Goal: Information Seeking & Learning: Learn about a topic

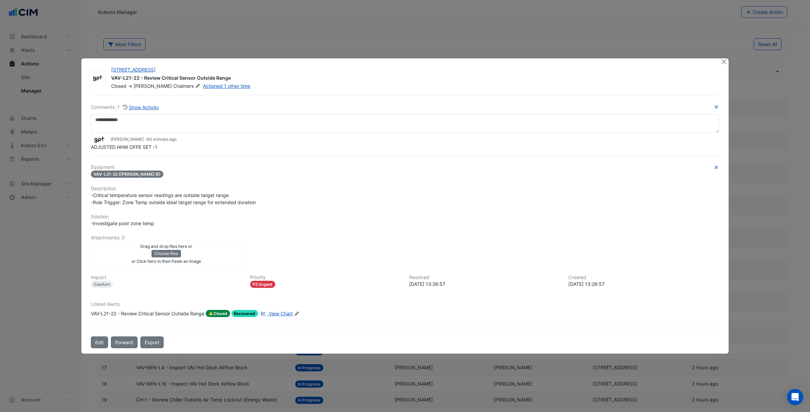
select select "***"
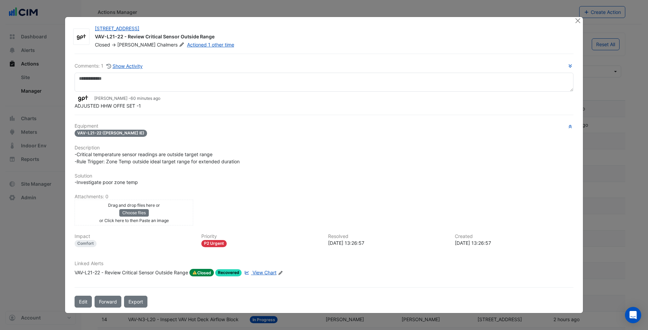
drag, startPoint x: 28, startPoint y: 2, endPoint x: 352, endPoint y: 67, distance: 330.3
click at [345, 68] on h6 "Comments: 1 Show Activity" at bounding box center [324, 66] width 499 height 8
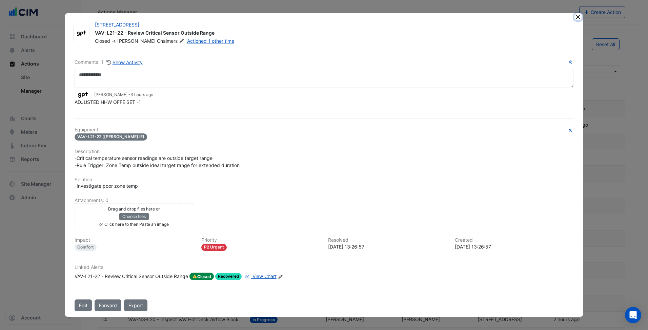
click at [575, 16] on button "Close" at bounding box center [578, 16] width 7 height 7
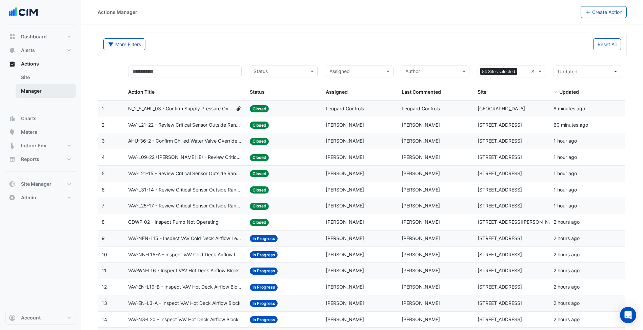
click at [48, 96] on link "Manager" at bounding box center [46, 91] width 60 height 14
click at [263, 51] on div "More Filters Reset All" at bounding box center [362, 45] width 526 height 15
click at [66, 51] on button "Alerts" at bounding box center [40, 50] width 71 height 14
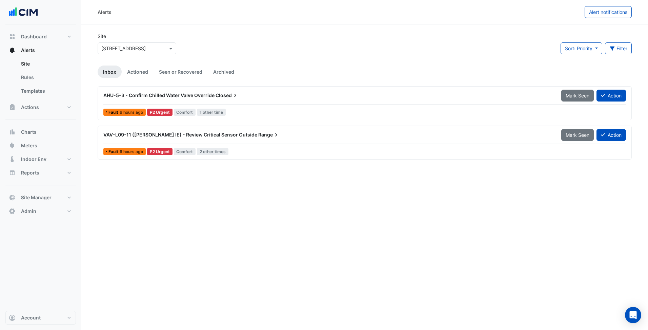
click at [153, 51] on input "text" at bounding box center [130, 48] width 58 height 7
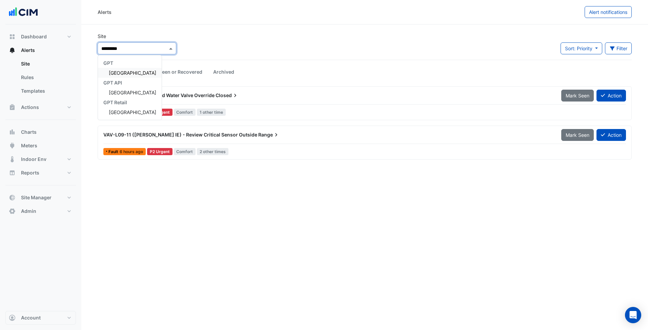
type input "**********"
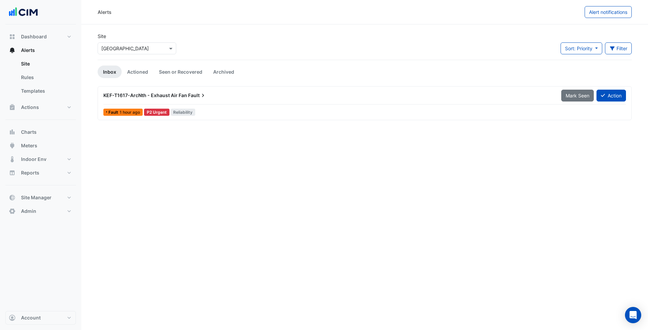
click at [244, 171] on div "Alerts Alert notifications Site Select a Site × Pacific Fair Shopping Centre So…" at bounding box center [364, 165] width 567 height 330
click at [215, 149] on div "Alerts Alert notifications Site Select a Site × Pacific Fair Shopping Centre So…" at bounding box center [364, 165] width 567 height 330
click at [147, 52] on div "Select a Site × Pacific Fair Shopping Centre" at bounding box center [137, 48] width 79 height 12
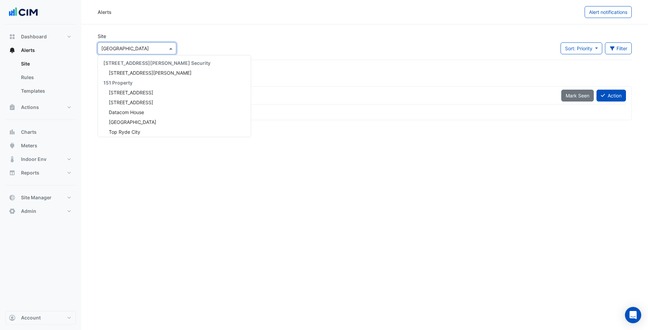
scroll to position [4998, 0]
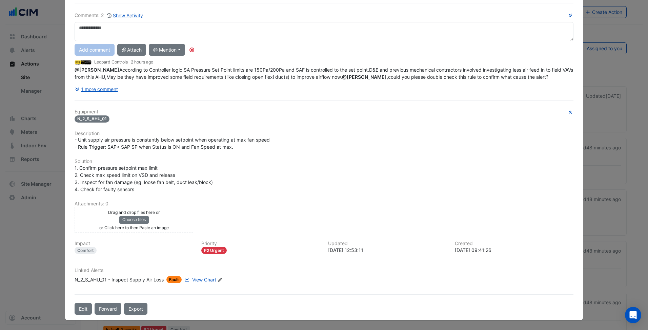
scroll to position [58, 0]
click at [199, 280] on span "View Chart" at bounding box center [204, 279] width 24 height 6
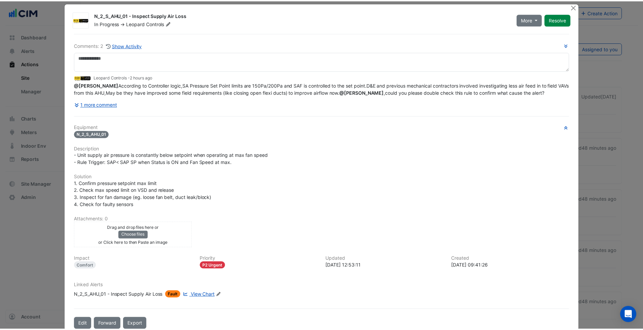
scroll to position [0, 0]
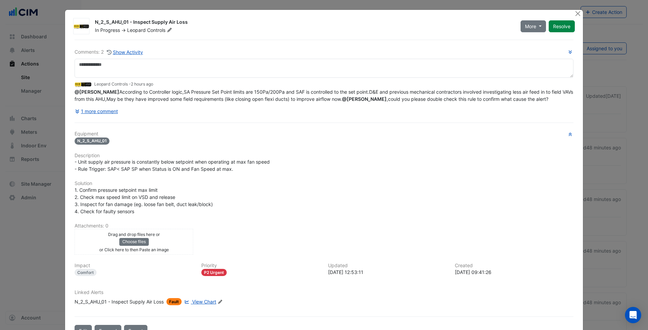
click at [33, 160] on ngb-modal-window "N_2_S_AHU_01 - Inspect Supply Air Loss In Progress -> Leopard Controls More On …" at bounding box center [324, 165] width 648 height 330
click at [575, 15] on button "Close" at bounding box center [578, 13] width 7 height 7
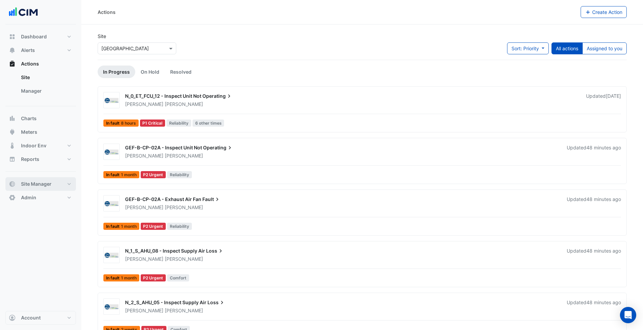
click at [65, 183] on button "Site Manager" at bounding box center [40, 184] width 71 height 14
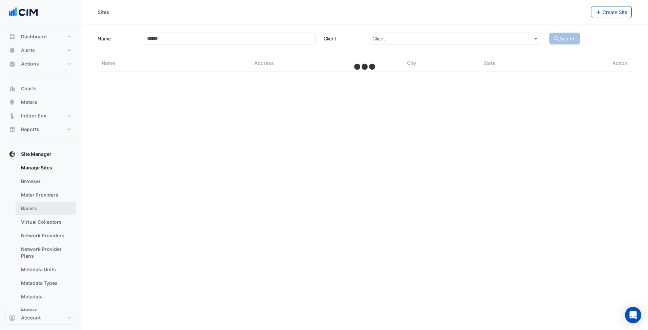
click at [48, 212] on link "Bacers" at bounding box center [46, 208] width 60 height 14
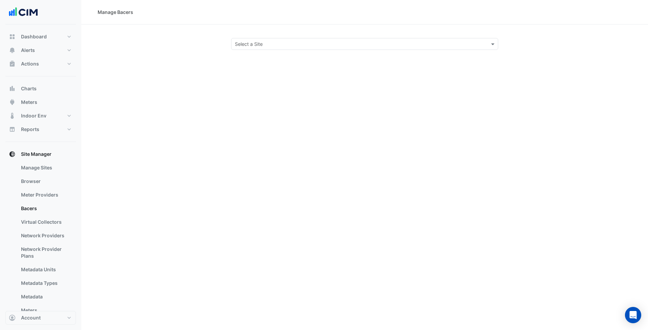
click at [357, 45] on input "text" at bounding box center [358, 44] width 246 height 7
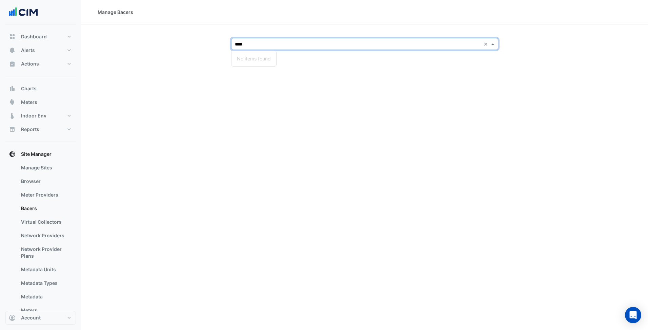
drag, startPoint x: 305, startPoint y: 42, endPoint x: 242, endPoint y: 45, distance: 62.5
click at [242, 45] on input "****" at bounding box center [358, 44] width 246 height 7
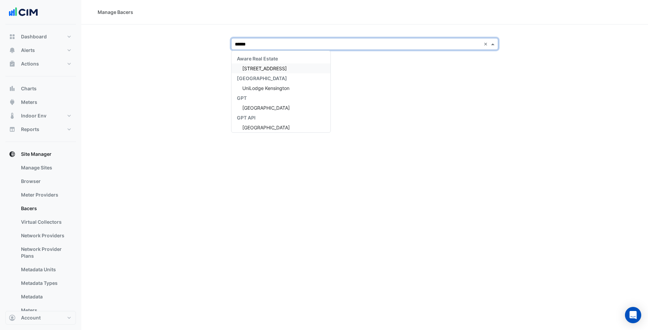
type input "*******"
drag, startPoint x: 268, startPoint y: 108, endPoint x: 0, endPoint y: 115, distance: 267.9
click at [268, 108] on span "[GEOGRAPHIC_DATA]" at bounding box center [265, 108] width 47 height 6
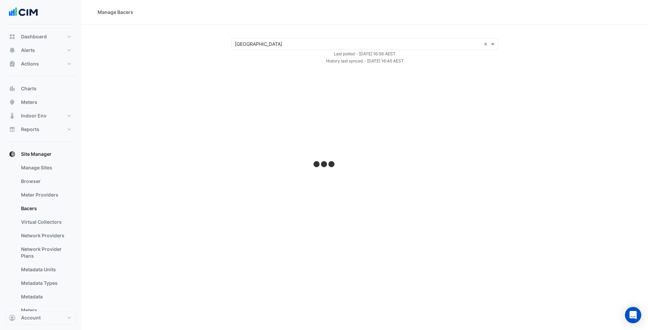
select select "***"
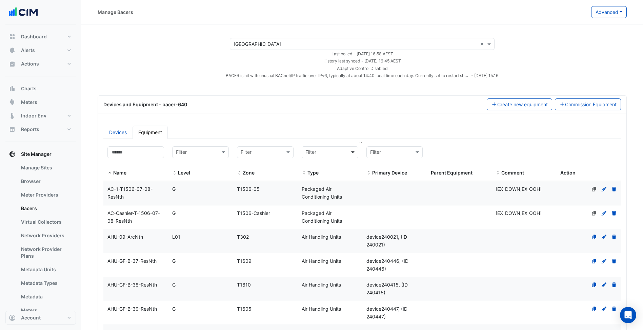
click at [357, 149] on span at bounding box center [354, 152] width 8 height 8
type input "*********"
click at [350, 162] on div "Water Meters" at bounding box center [330, 167] width 56 height 10
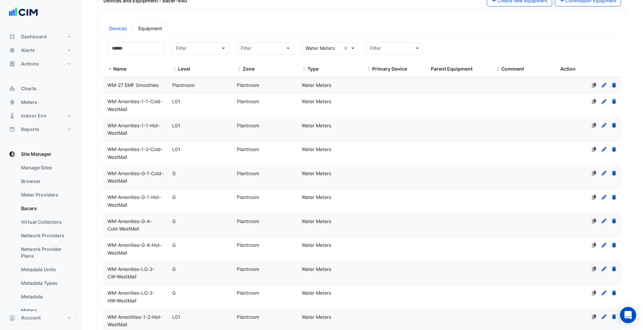
scroll to position [237, 0]
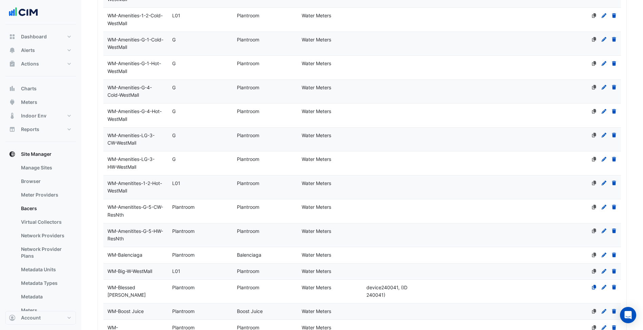
click at [237, 164] on datatable-body-cell "Zone Plantroom" at bounding box center [265, 163] width 65 height 24
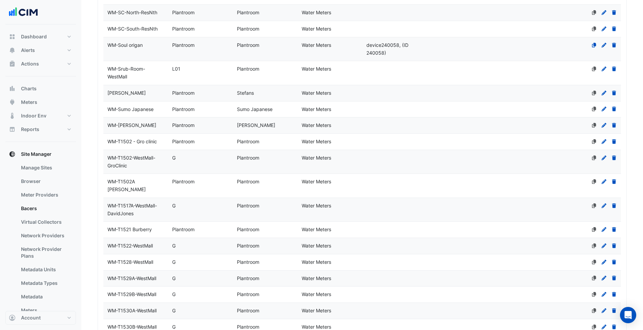
scroll to position [1827, 0]
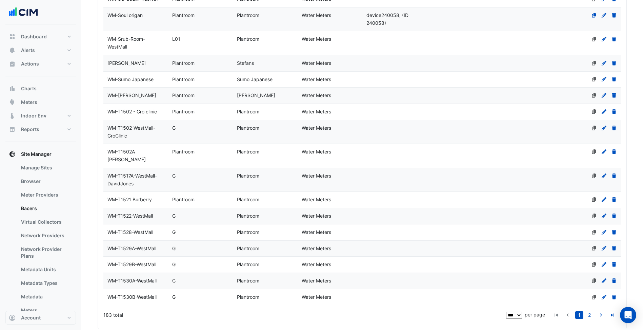
select select "***"
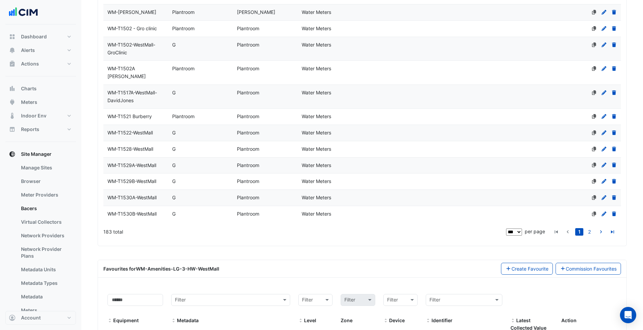
scroll to position [1916, 0]
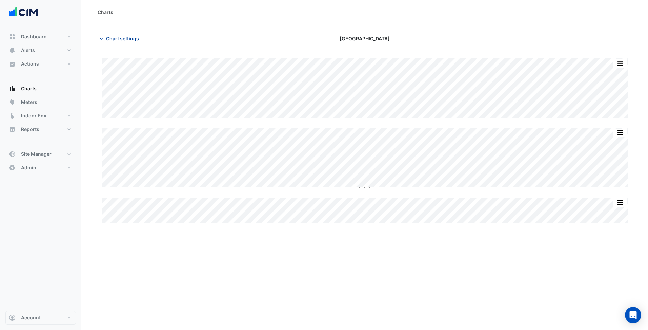
click at [116, 41] on span "Chart settings" at bounding box center [122, 38] width 33 height 7
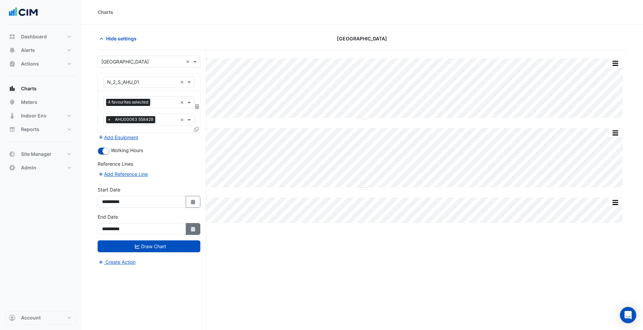
click at [195, 230] on icon "button" at bounding box center [193, 228] width 4 height 5
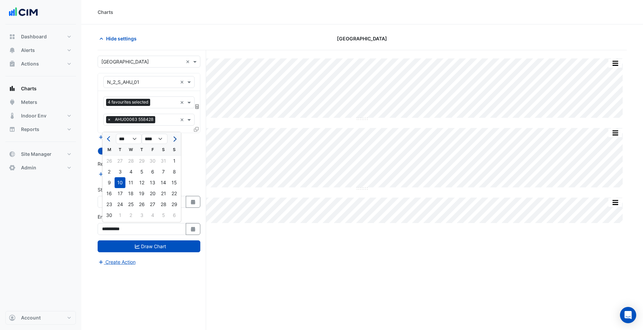
click at [175, 143] on button "Next month" at bounding box center [174, 138] width 8 height 11
select select "*"
click at [175, 197] on div "24" at bounding box center [174, 193] width 11 height 11
type input "**********"
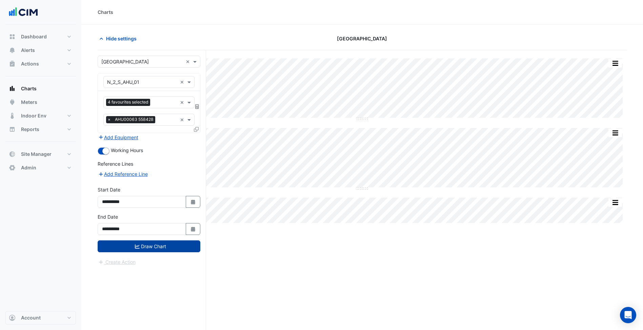
click at [166, 247] on button "Draw Chart" at bounding box center [149, 246] width 103 height 12
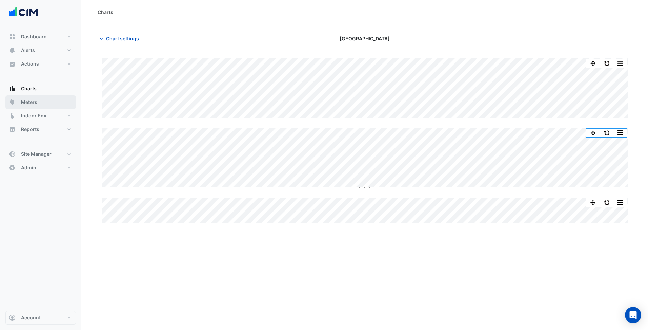
click at [63, 103] on button "Meters" at bounding box center [40, 102] width 71 height 14
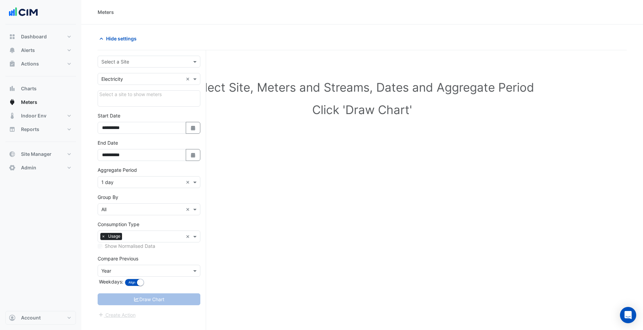
click at [183, 66] on div "Select a Site" at bounding box center [149, 62] width 103 height 12
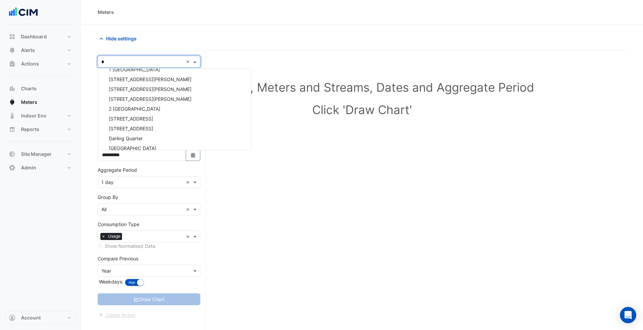
scroll to position [76, 0]
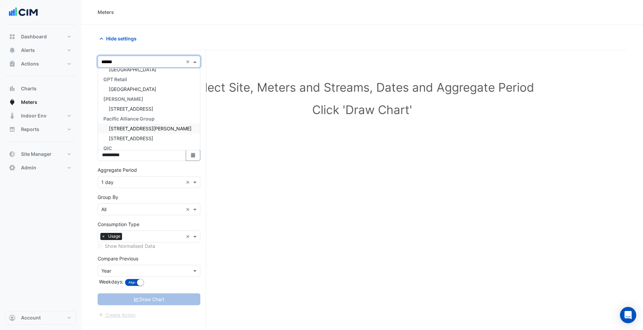
type input "*******"
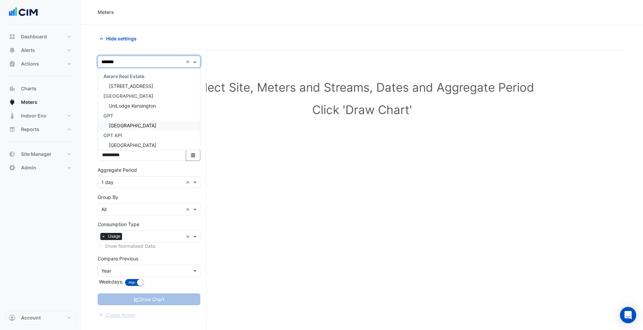
click at [154, 125] on span "[GEOGRAPHIC_DATA]" at bounding box center [132, 125] width 47 height 6
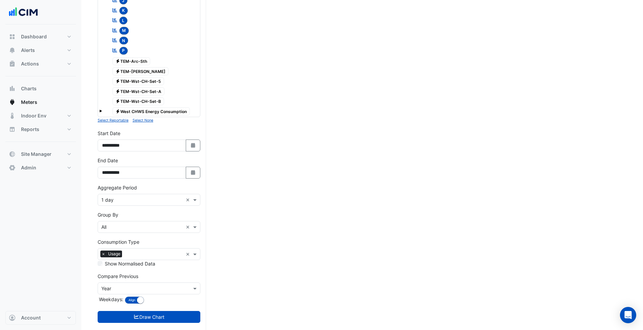
scroll to position [304, 0]
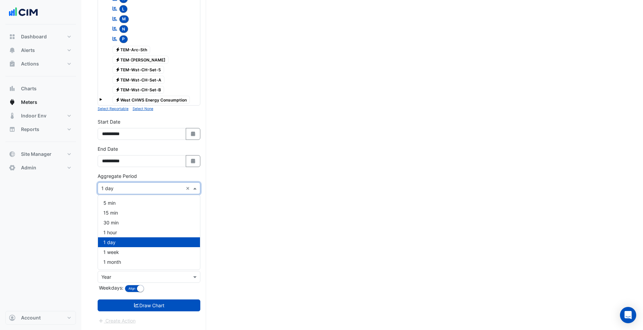
click at [155, 187] on input "text" at bounding box center [142, 188] width 82 height 7
click at [143, 243] on div "1 day" at bounding box center [149, 242] width 102 height 10
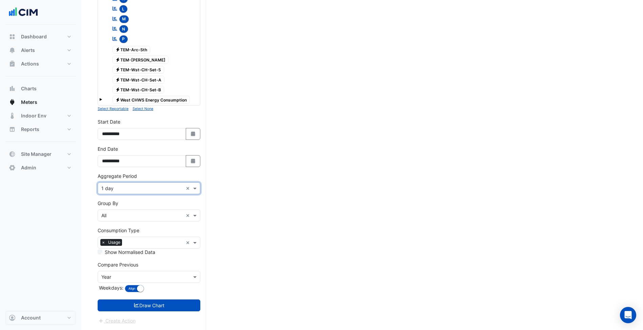
click at [166, 195] on form "Select a Site × Pacific Fair Shopping Centre × Utility Type × Electricity × Exp…" at bounding box center [149, 37] width 103 height 573
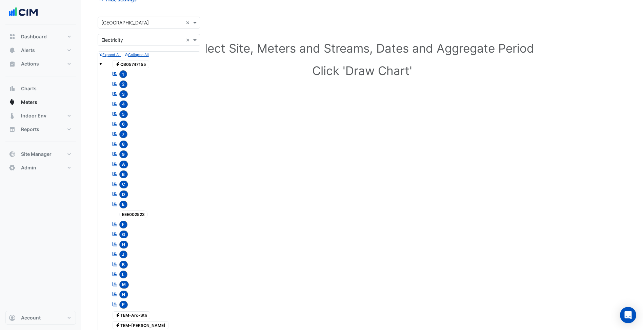
scroll to position [0, 0]
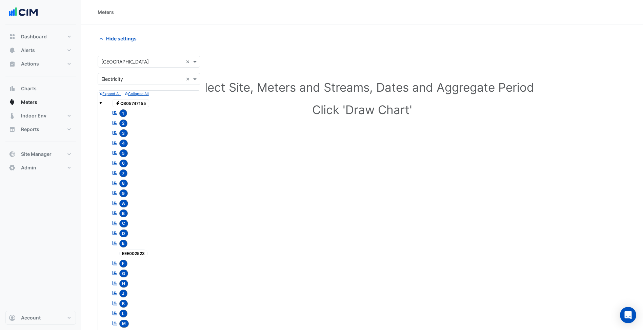
click at [136, 82] on input "text" at bounding box center [142, 79] width 82 height 7
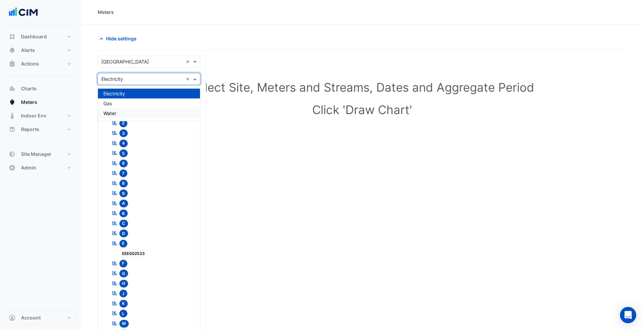
click at [130, 113] on div "Water" at bounding box center [149, 113] width 102 height 10
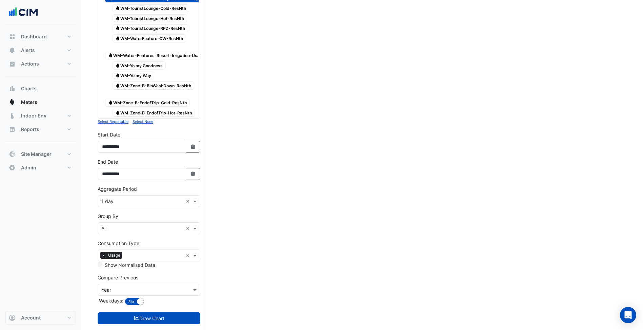
scroll to position [1967, 0]
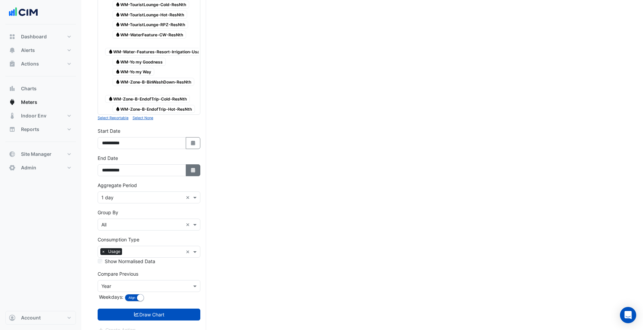
click at [198, 164] on button "Select Date" at bounding box center [193, 170] width 15 height 12
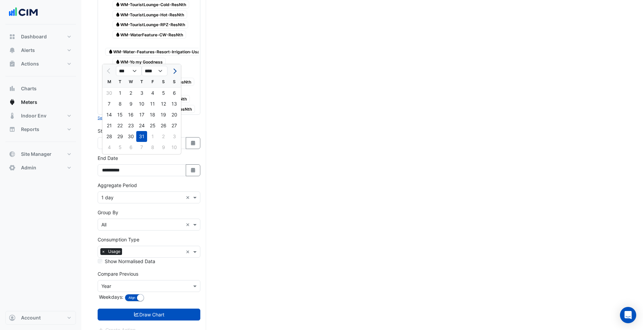
click at [174, 69] on span "Next month" at bounding box center [174, 70] width 5 height 5
select select "*"
click at [130, 129] on div "20" at bounding box center [130, 125] width 11 height 11
type input "**********"
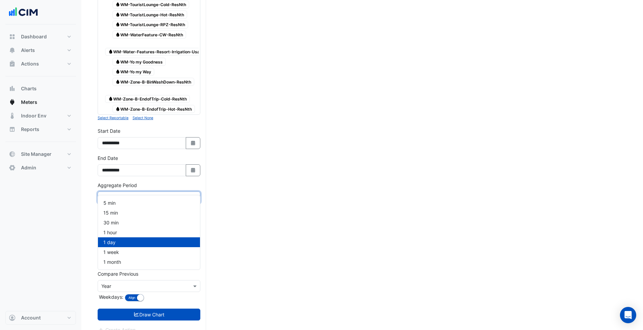
click at [140, 194] on input "text" at bounding box center [142, 197] width 82 height 7
click at [126, 223] on div "30 min" at bounding box center [149, 222] width 102 height 10
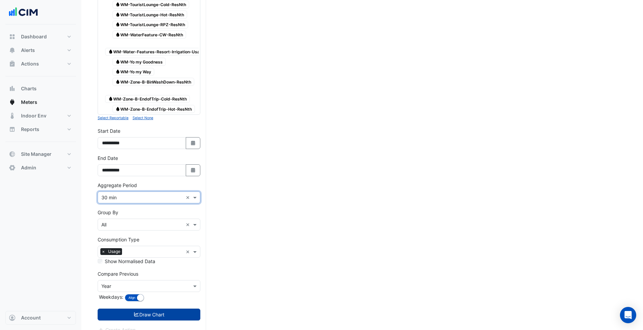
click at [157, 309] on button "Draw Chart" at bounding box center [149, 314] width 103 height 12
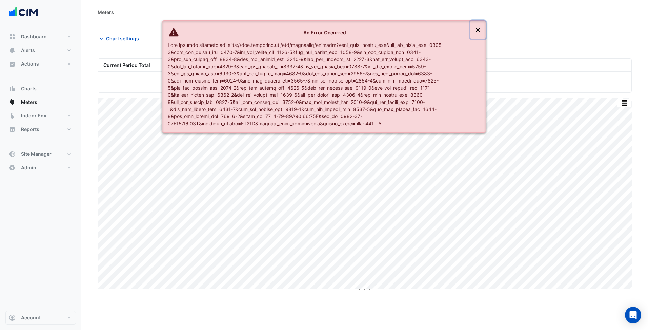
click at [472, 29] on button "Close" at bounding box center [478, 30] width 16 height 18
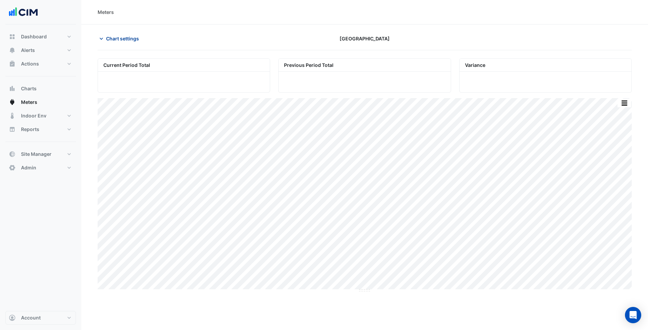
click at [117, 39] on span "Chart settings" at bounding box center [122, 38] width 33 height 7
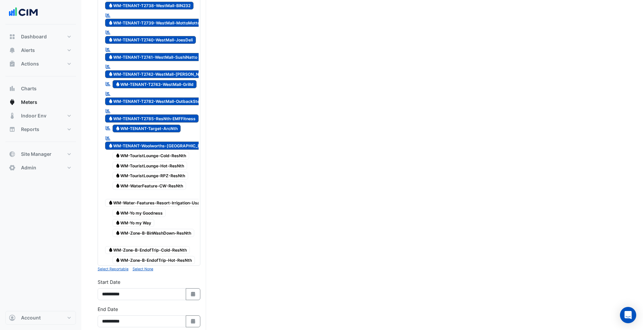
scroll to position [1797, 0]
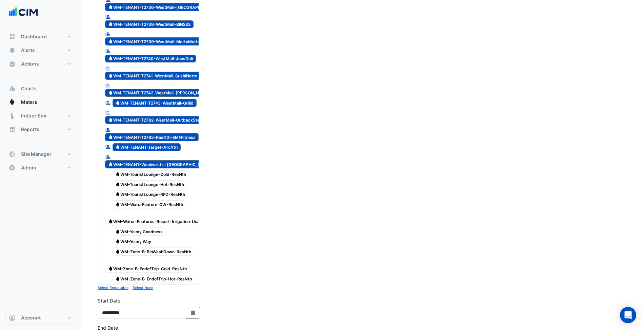
click at [146, 284] on button "Select None" at bounding box center [143, 287] width 21 height 6
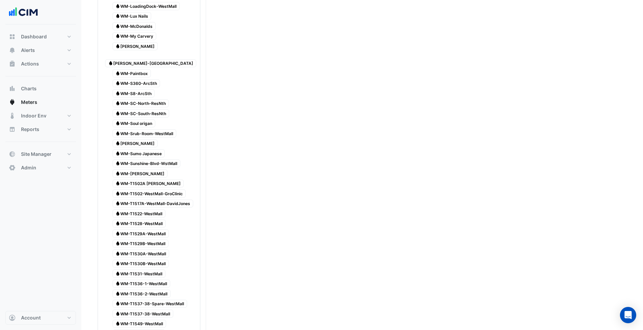
scroll to position [610, 0]
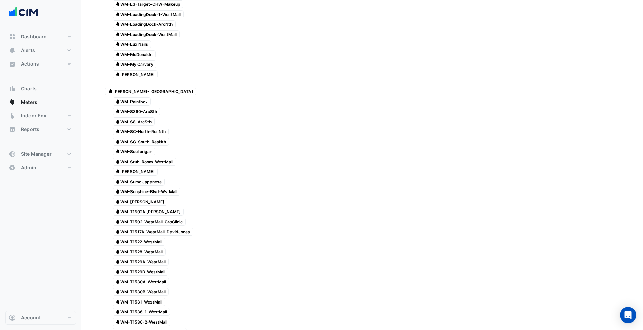
click at [139, 52] on div "Water WM-McDonalds" at bounding box center [130, 54] width 54 height 9
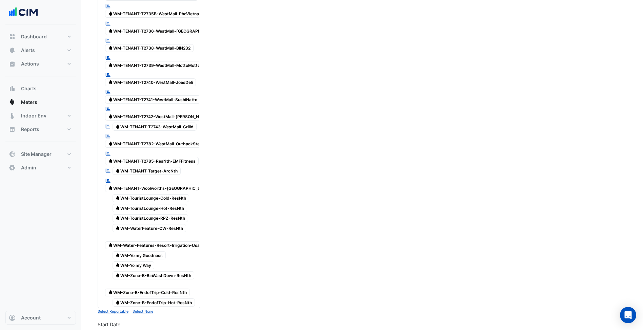
scroll to position [1967, 0]
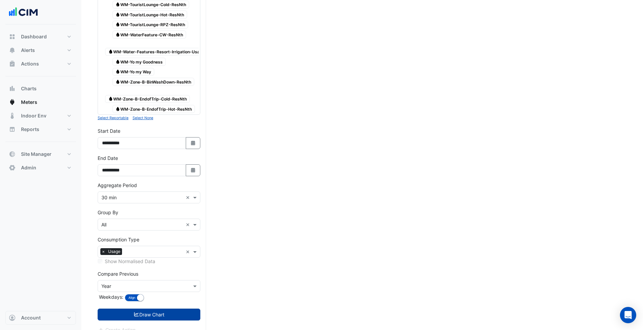
click at [156, 308] on button "Draw Chart" at bounding box center [149, 314] width 103 height 12
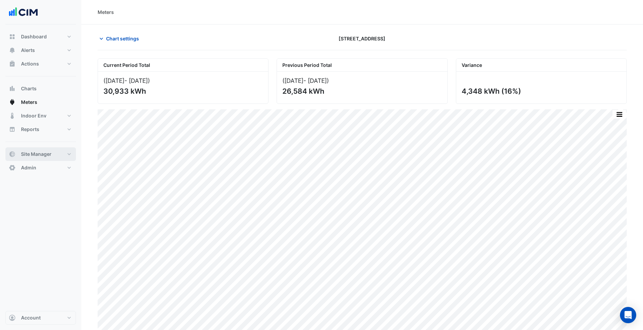
click at [71, 159] on button "Site Manager" at bounding box center [40, 154] width 71 height 14
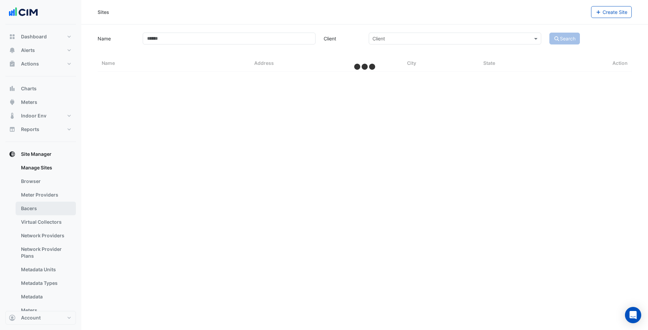
click at [45, 211] on link "Bacers" at bounding box center [46, 208] width 60 height 14
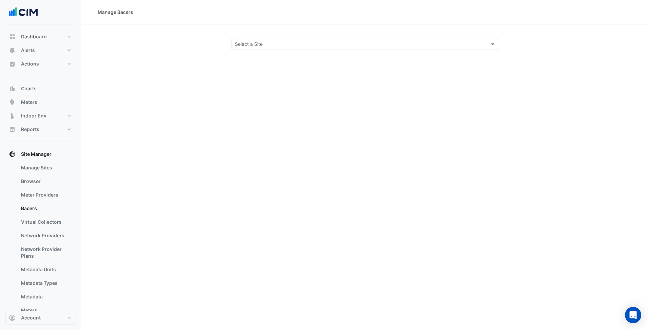
click at [260, 42] on input "text" at bounding box center [358, 44] width 246 height 7
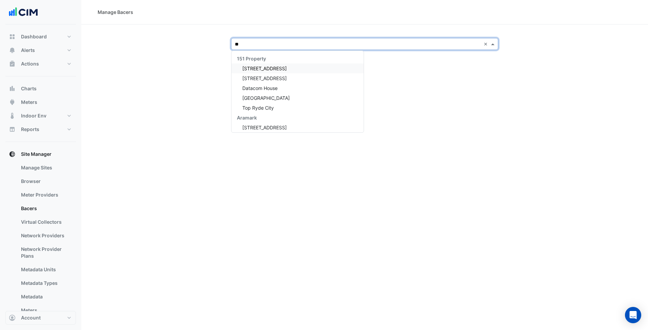
type input "***"
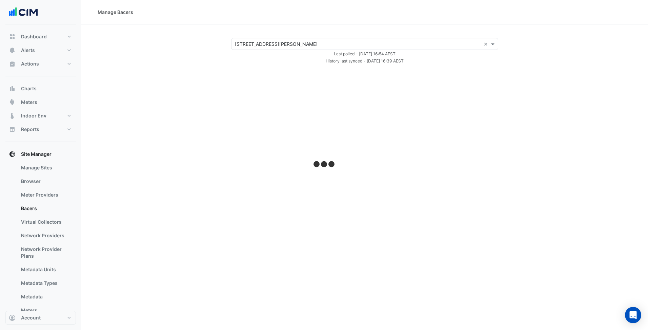
click at [220, 46] on div "Select a Site × 530 Collins Street × Last polled - Mon 18-Aug-2025 16:54 AEST H…" at bounding box center [365, 51] width 551 height 26
select select "***"
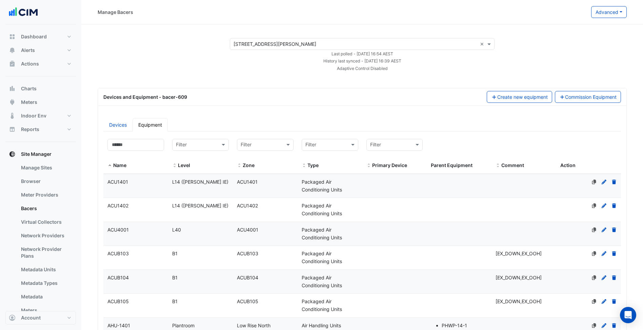
click at [542, 58] on div "Select a Site × 530 Collins Street × Last polled - Mon 18-Aug-2025 16:54 AEST H…" at bounding box center [363, 55] width 546 height 34
click at [613, 11] on button "Advanced" at bounding box center [609, 12] width 36 height 12
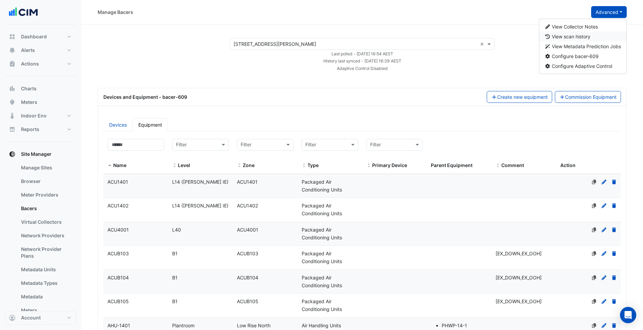
click at [584, 35] on span "View scan history" at bounding box center [571, 37] width 39 height 6
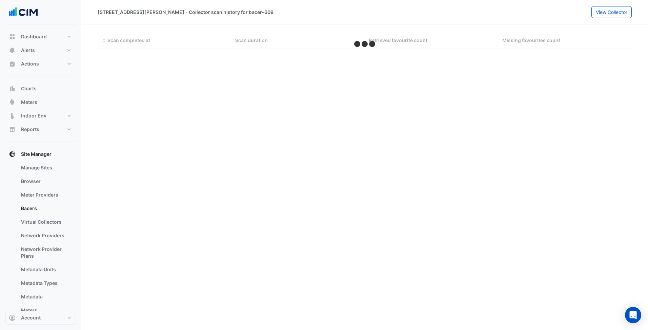
select select "***"
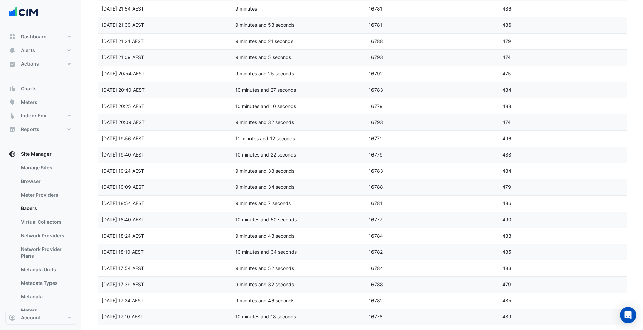
scroll to position [1357, 0]
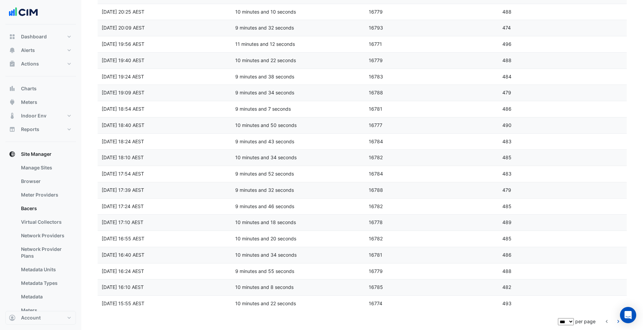
click at [619, 322] on icon "go to next page" at bounding box center [618, 321] width 8 height 7
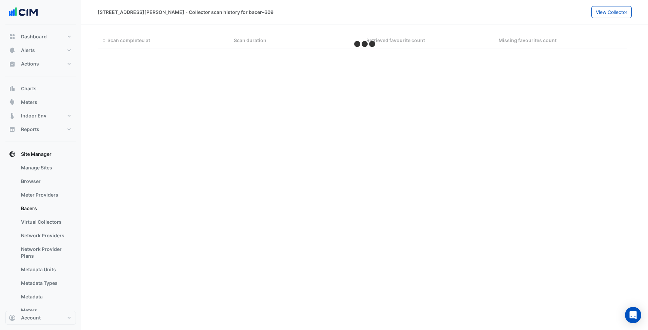
select select "***"
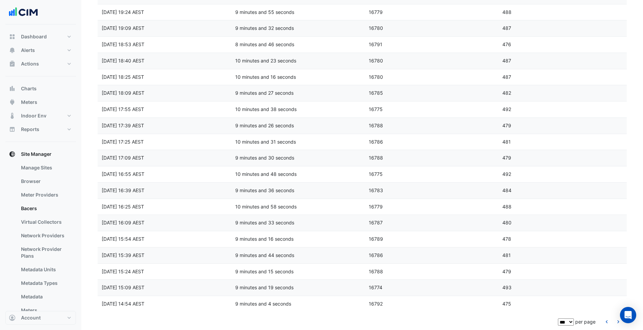
scroll to position [1357, 0]
click at [619, 322] on icon "go to next page" at bounding box center [618, 321] width 8 height 7
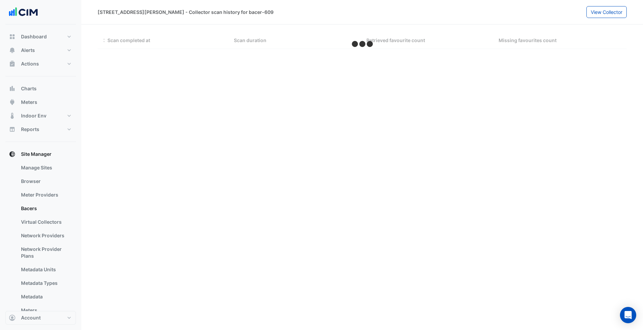
scroll to position [0, 0]
select select "***"
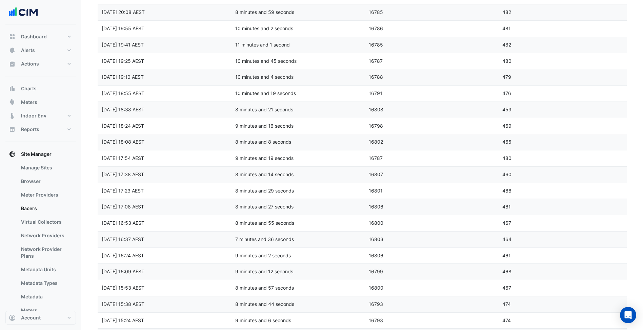
scroll to position [1357, 0]
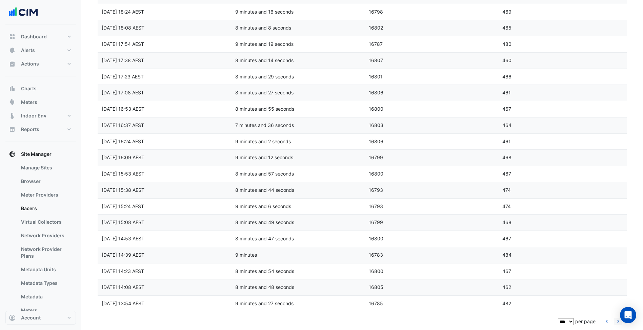
click at [617, 323] on icon "go to next page" at bounding box center [618, 321] width 8 height 7
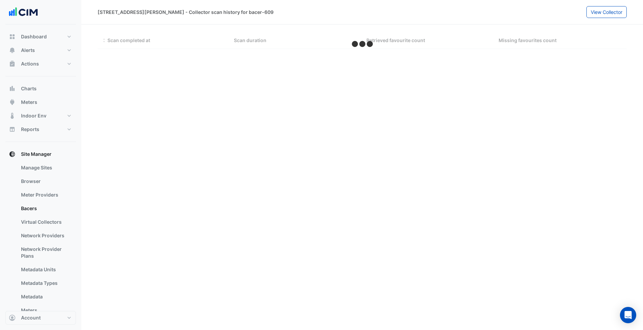
scroll to position [0, 0]
select select "***"
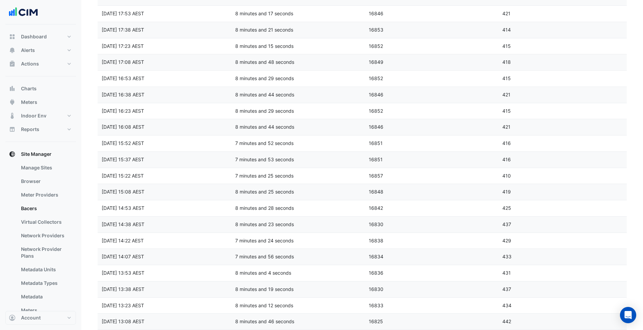
scroll to position [1357, 0]
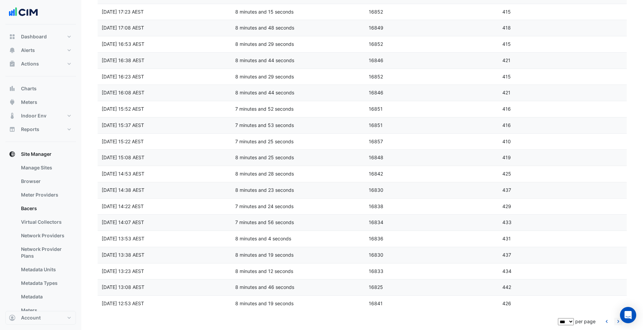
click at [618, 321] on icon "go to next page" at bounding box center [618, 321] width 8 height 7
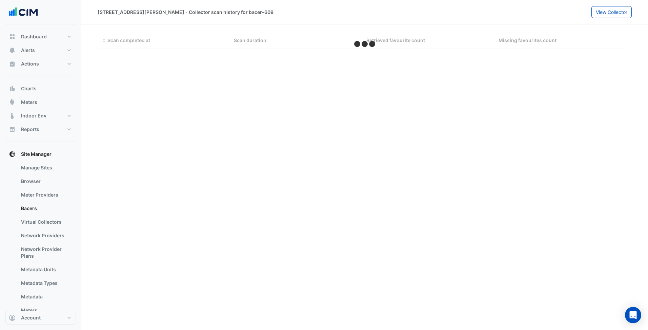
select select "***"
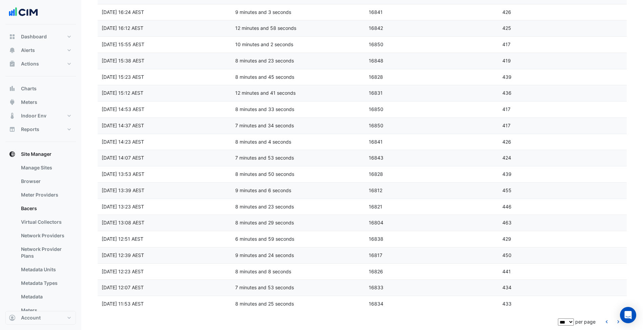
scroll to position [1357, 0]
click at [618, 321] on icon "go to next page" at bounding box center [618, 321] width 8 height 7
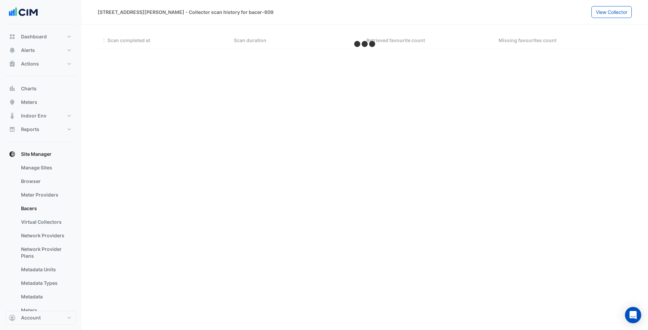
select select "***"
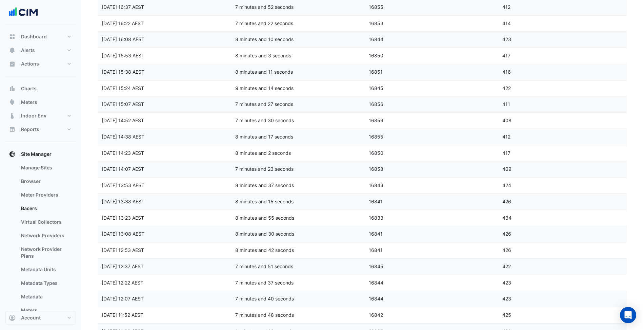
scroll to position [1357, 0]
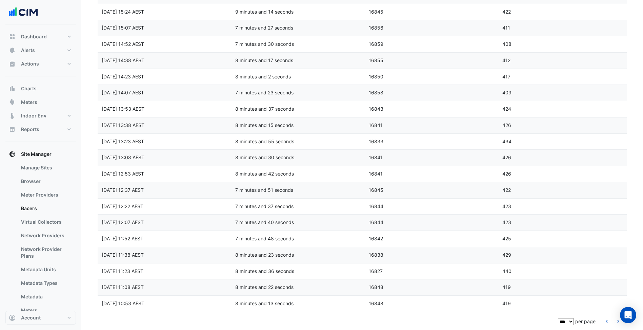
click at [618, 321] on icon "go to next page" at bounding box center [618, 321] width 8 height 7
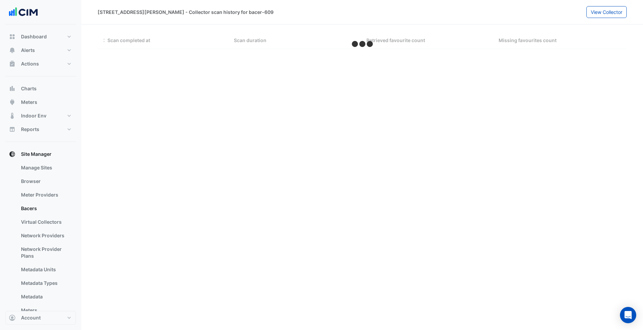
scroll to position [0, 0]
select select "***"
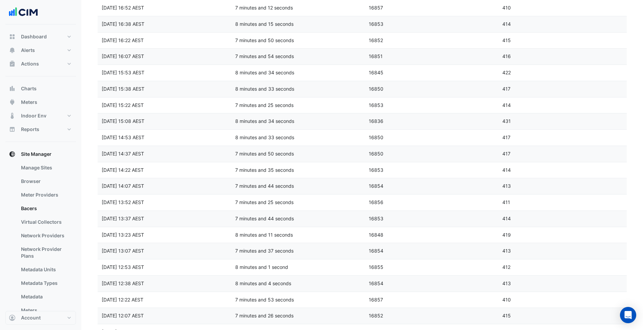
scroll to position [1357, 0]
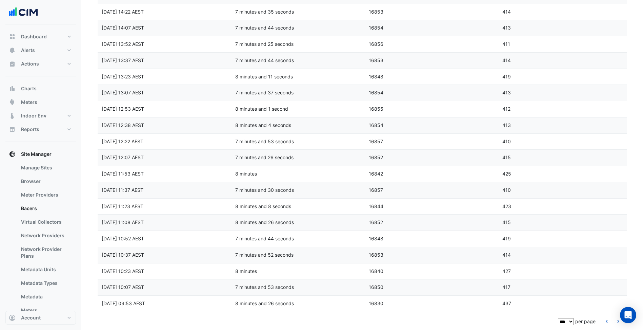
click at [618, 321] on icon "go to next page" at bounding box center [618, 321] width 8 height 7
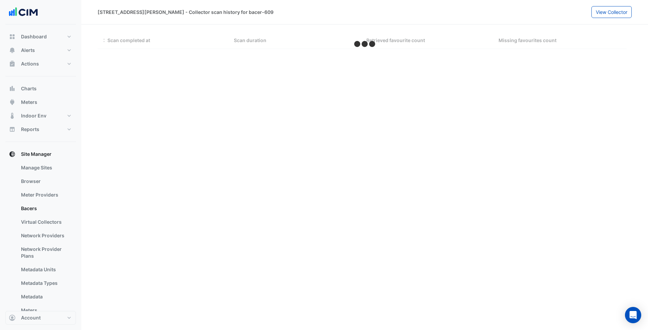
select select "***"
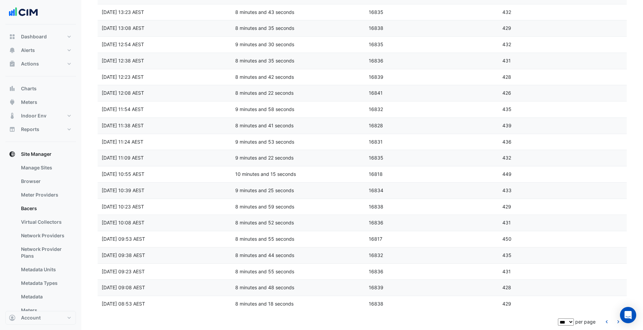
scroll to position [1357, 0]
click at [618, 321] on icon "go to next page" at bounding box center [618, 321] width 8 height 7
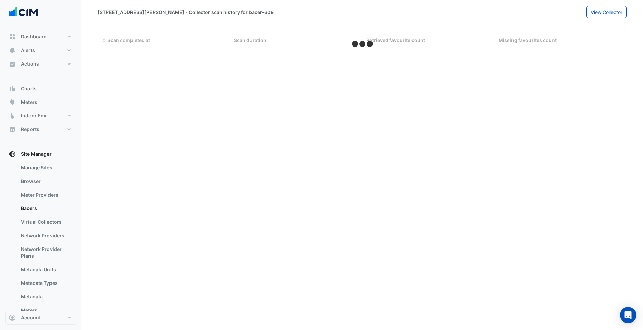
scroll to position [0, 0]
select select "***"
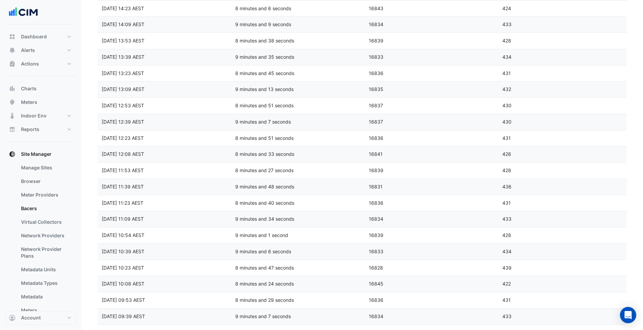
scroll to position [1357, 0]
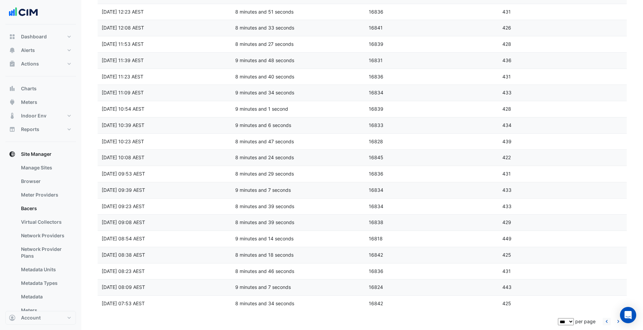
click at [605, 322] on icon "go to previous page" at bounding box center [607, 321] width 8 height 7
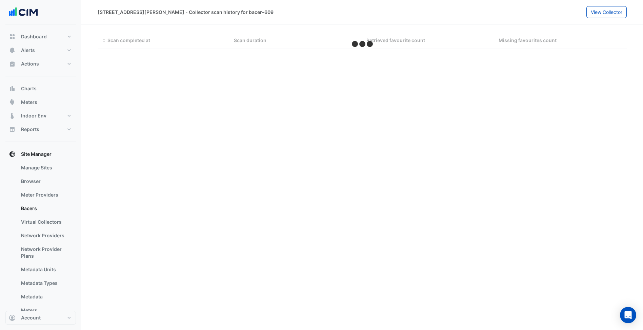
scroll to position [0, 0]
select select "***"
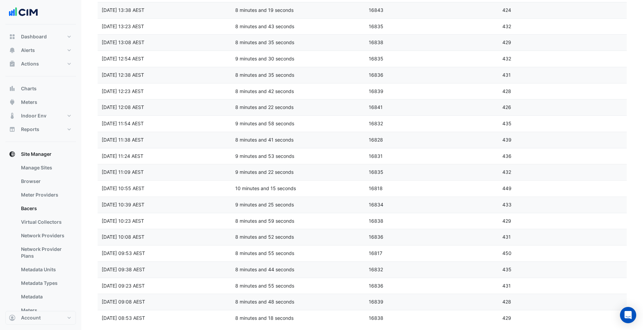
scroll to position [1356, 0]
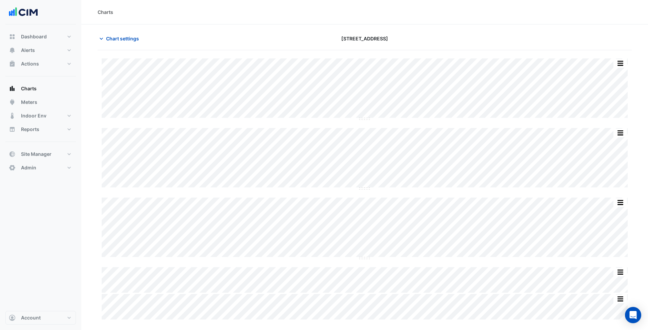
click at [122, 34] on button "Chart settings" at bounding box center [121, 39] width 46 height 12
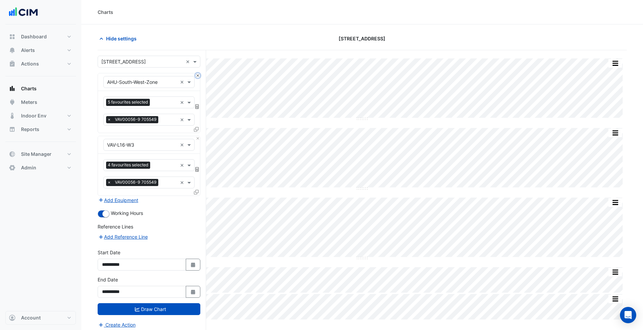
click at [198, 74] on button "Close" at bounding box center [198, 75] width 4 height 4
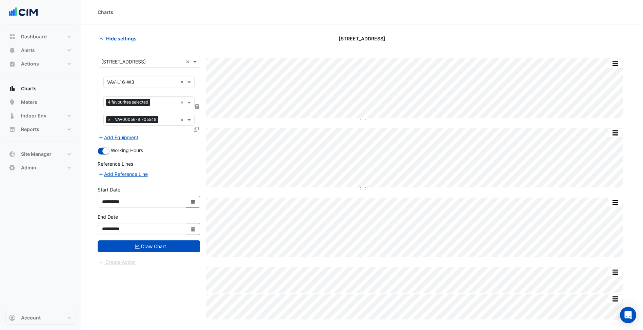
click at [180, 66] on div "Select a Site × [STREET_ADDRESS] ×" at bounding box center [149, 62] width 103 height 12
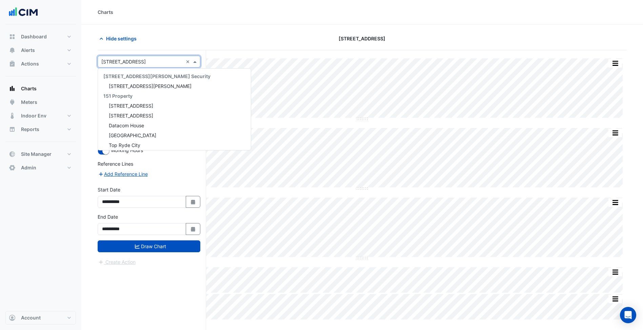
click at [166, 63] on input "text" at bounding box center [142, 61] width 82 height 7
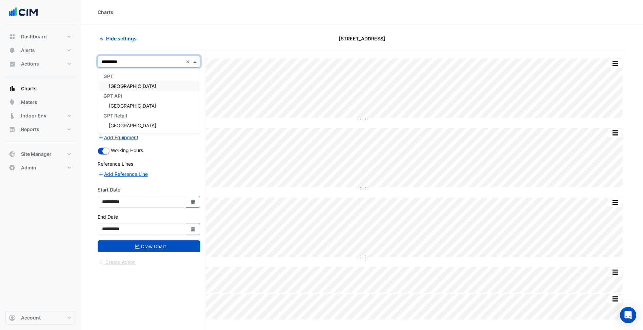
type input "**********"
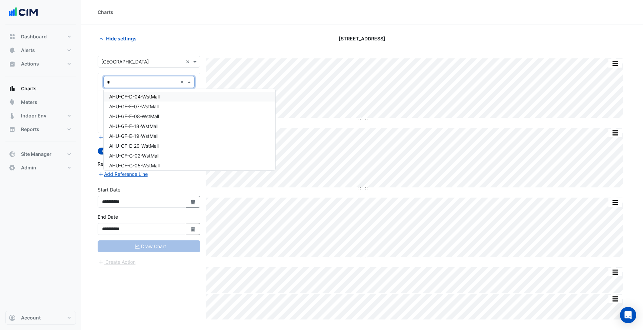
type input "**"
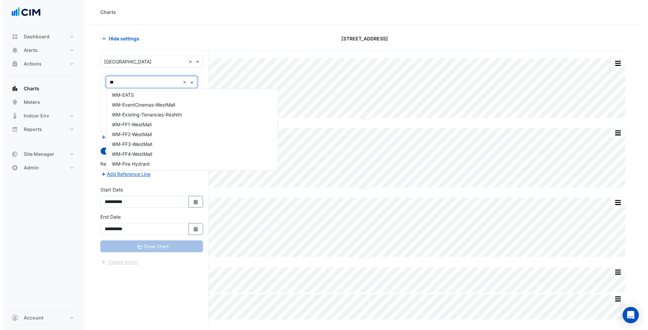
scroll to position [2814, 0]
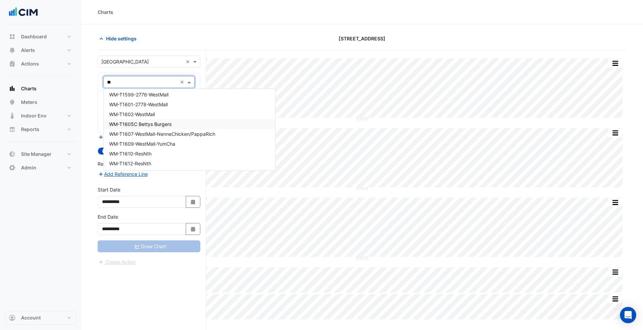
click at [216, 120] on div "WM-T1605C Bettys Burgers" at bounding box center [190, 124] width 172 height 10
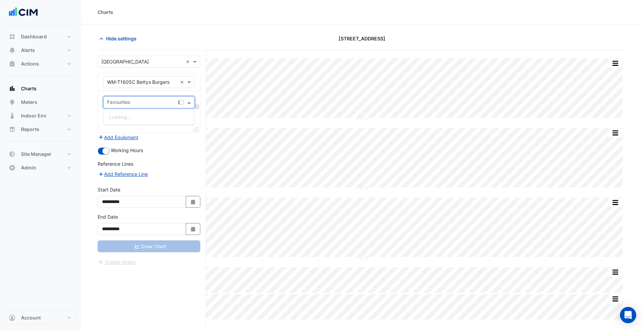
click at [173, 100] on input "text" at bounding box center [141, 102] width 68 height 7
click at [168, 118] on span "Water Usage (kL) - Plantroom, Plantroom" at bounding box center [154, 117] width 91 height 6
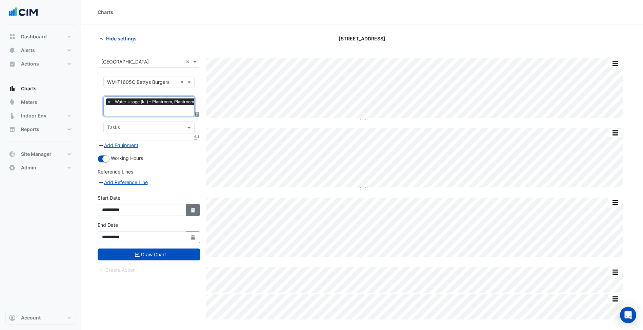
click at [186, 206] on button "Select Date" at bounding box center [193, 210] width 15 height 12
select select "*"
select select "****"
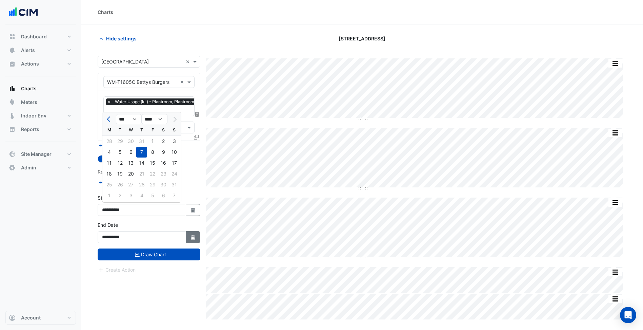
click at [191, 239] on fa-icon "Select Date" at bounding box center [193, 237] width 6 height 6
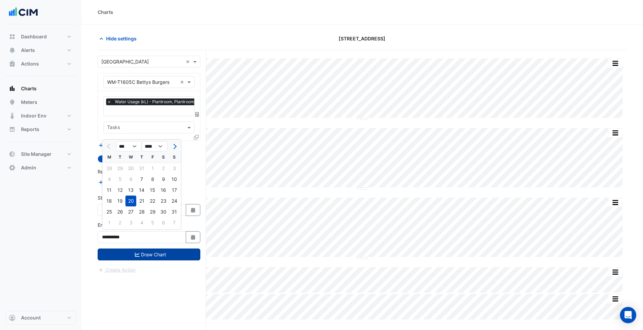
click at [182, 251] on button "Draw Chart" at bounding box center [149, 254] width 103 height 12
